Goal: Task Accomplishment & Management: Complete application form

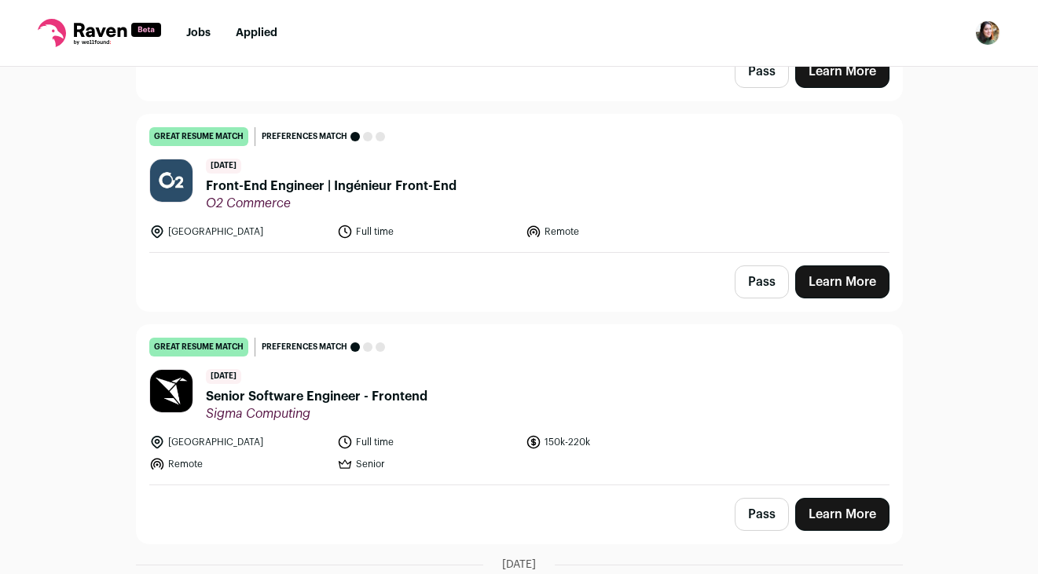
scroll to position [803, 0]
click at [349, 388] on span "Senior Software Engineer - Frontend" at bounding box center [316, 397] width 221 height 19
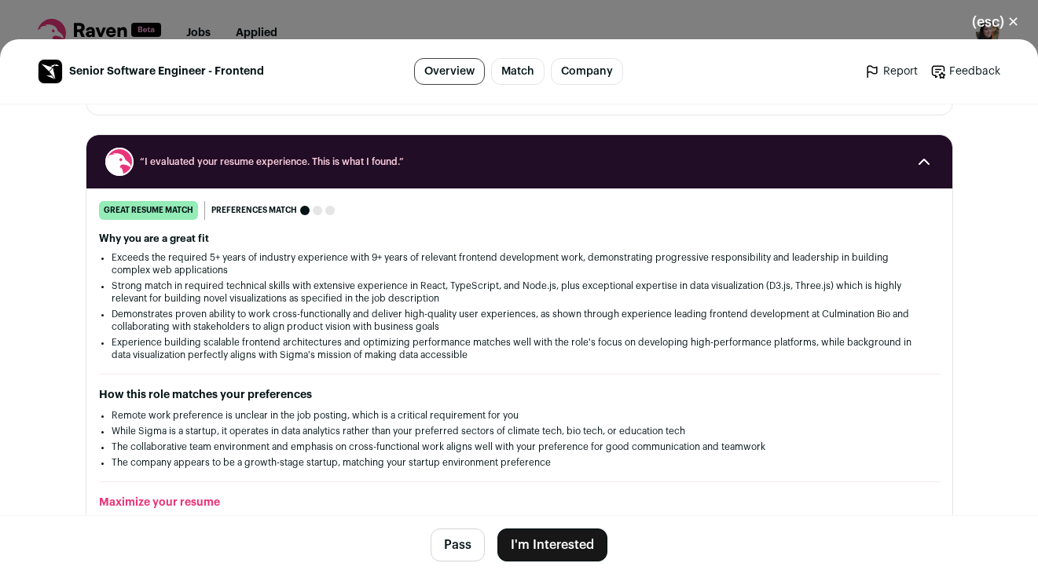
scroll to position [0, 0]
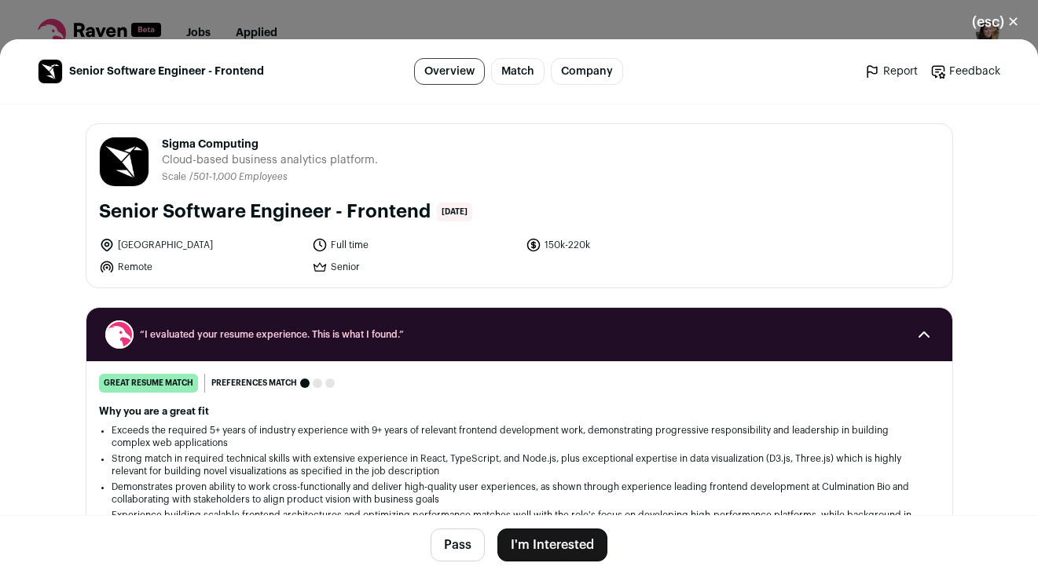
click at [445, 2] on div "(esc) ✕ Senior Software Engineer - Frontend Overview Match Company Report Feedb…" at bounding box center [519, 287] width 1038 height 574
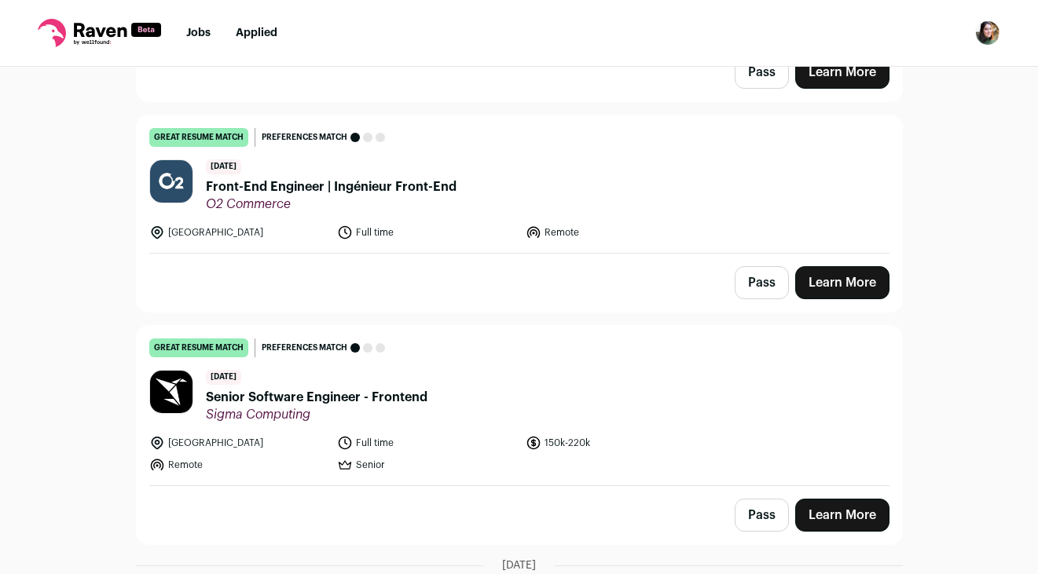
click at [357, 388] on span "Senior Software Engineer - Frontend" at bounding box center [316, 397] width 221 height 19
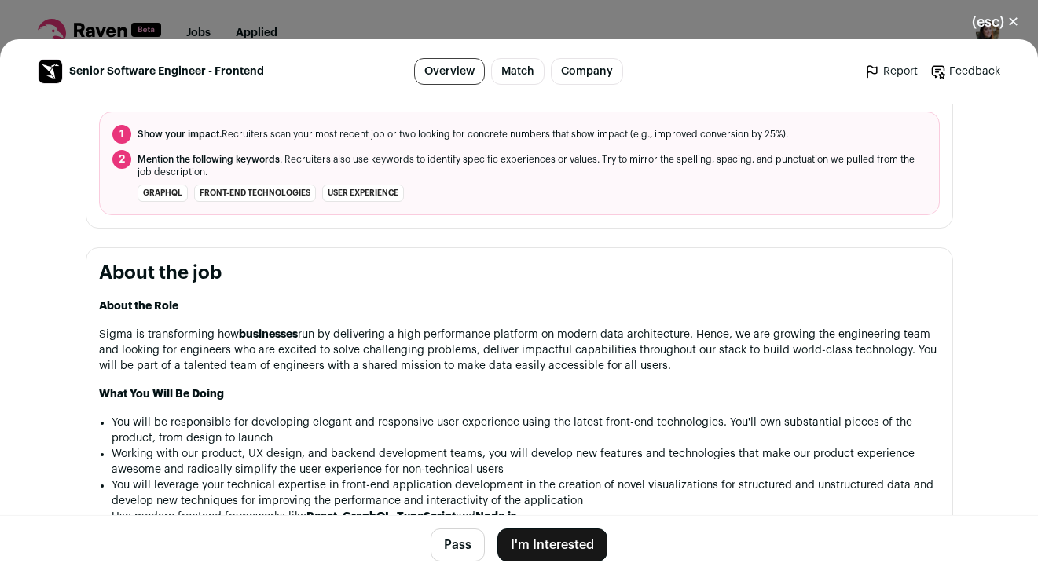
scroll to position [1145, 0]
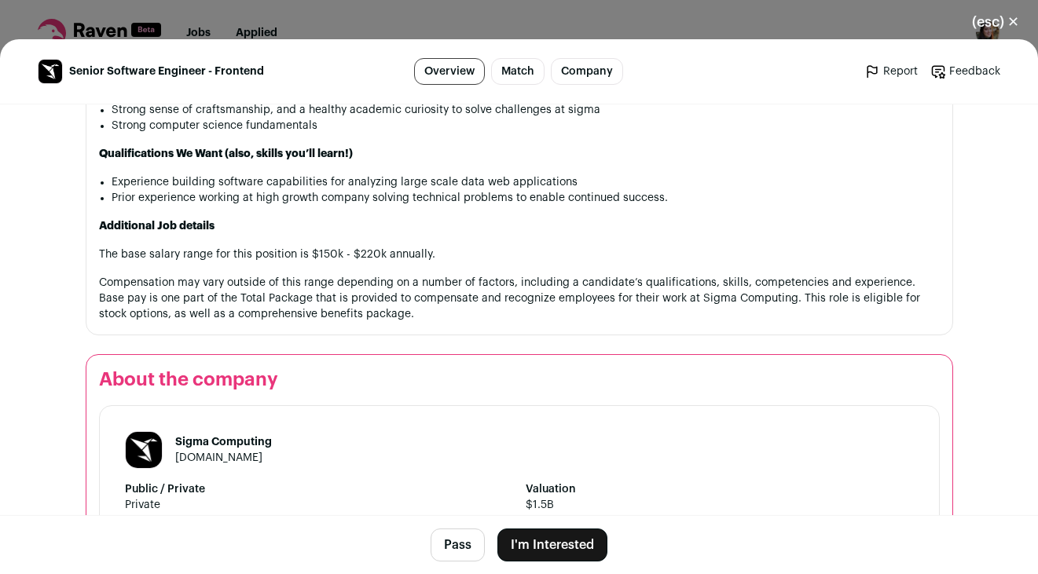
click at [563, 541] on button "I'm Interested" at bounding box center [552, 545] width 110 height 33
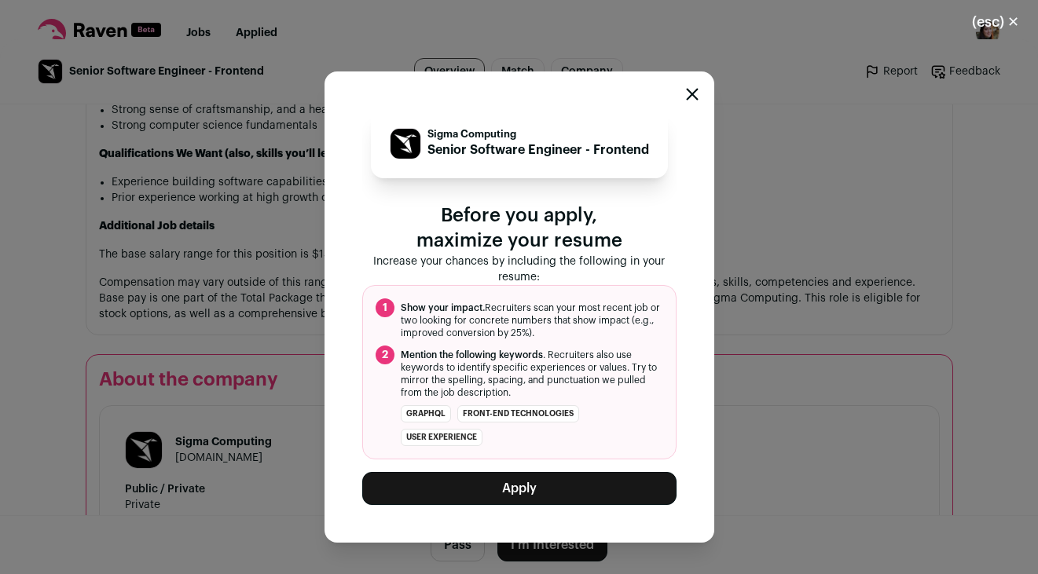
click at [567, 485] on button "Apply" at bounding box center [519, 488] width 314 height 33
